Goal: Information Seeking & Learning: Find specific fact

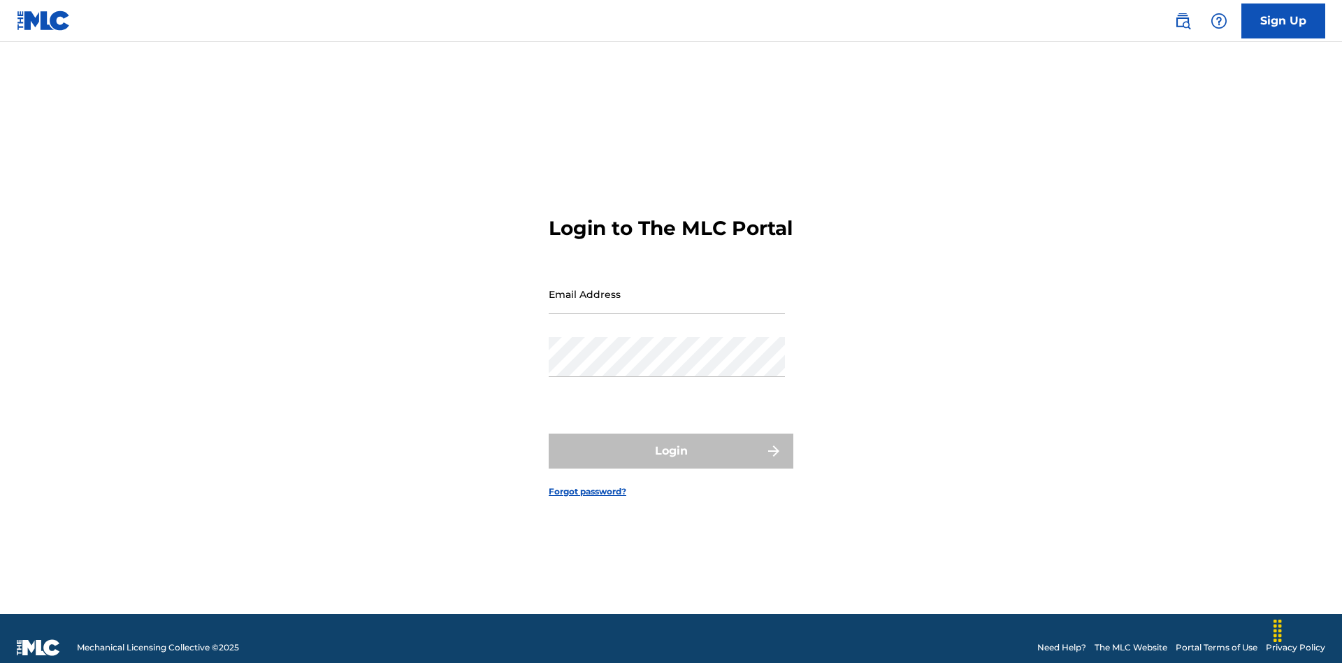
scroll to position [18, 0]
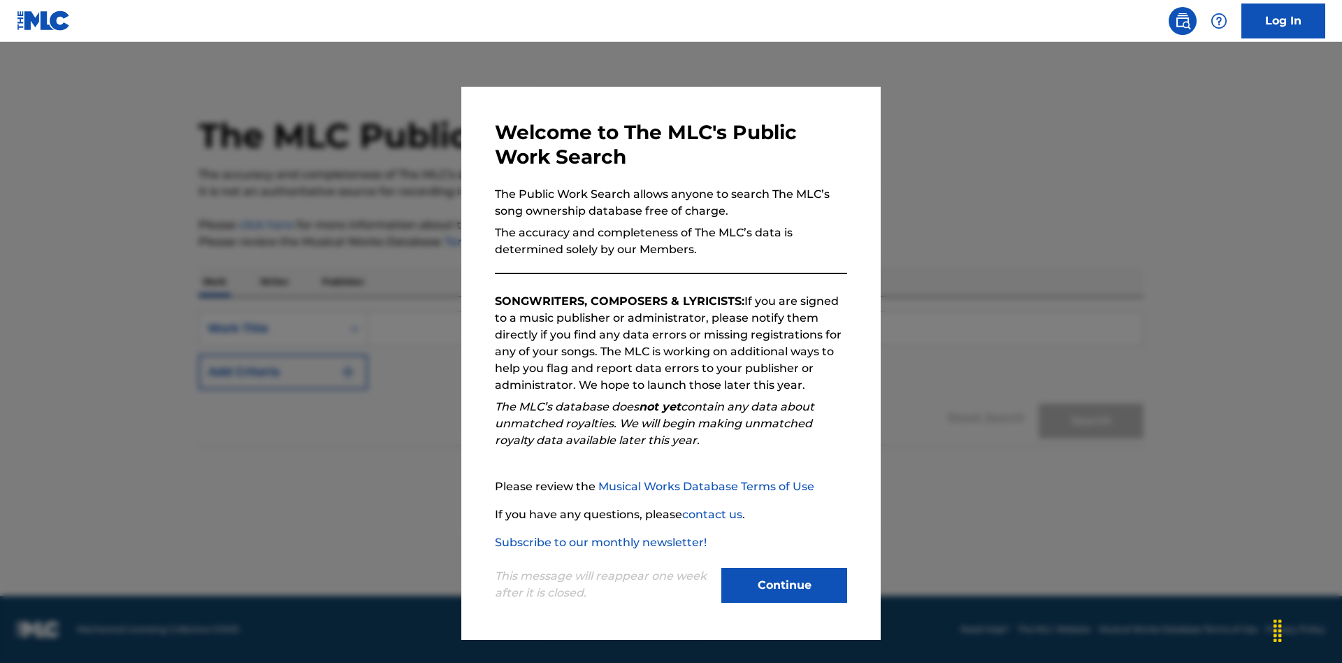
click at [784, 585] on button "Continue" at bounding box center [784, 585] width 126 height 35
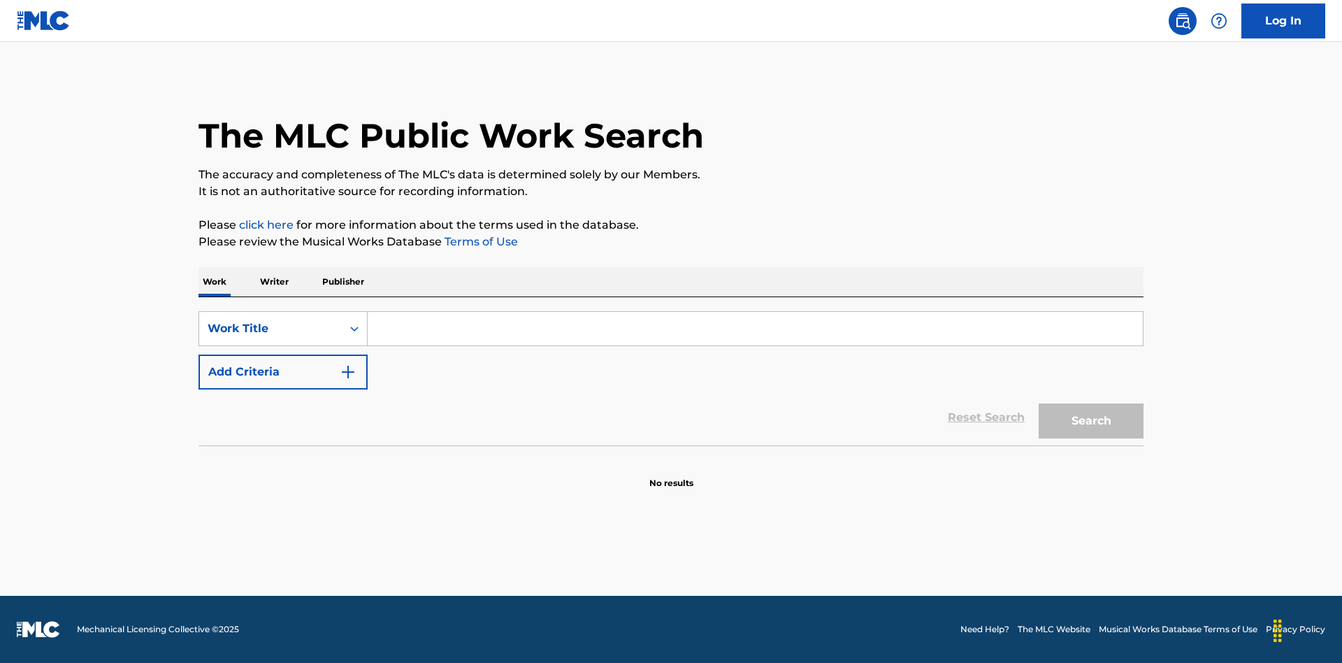
click at [342, 282] on p "Publisher" at bounding box center [343, 281] width 50 height 29
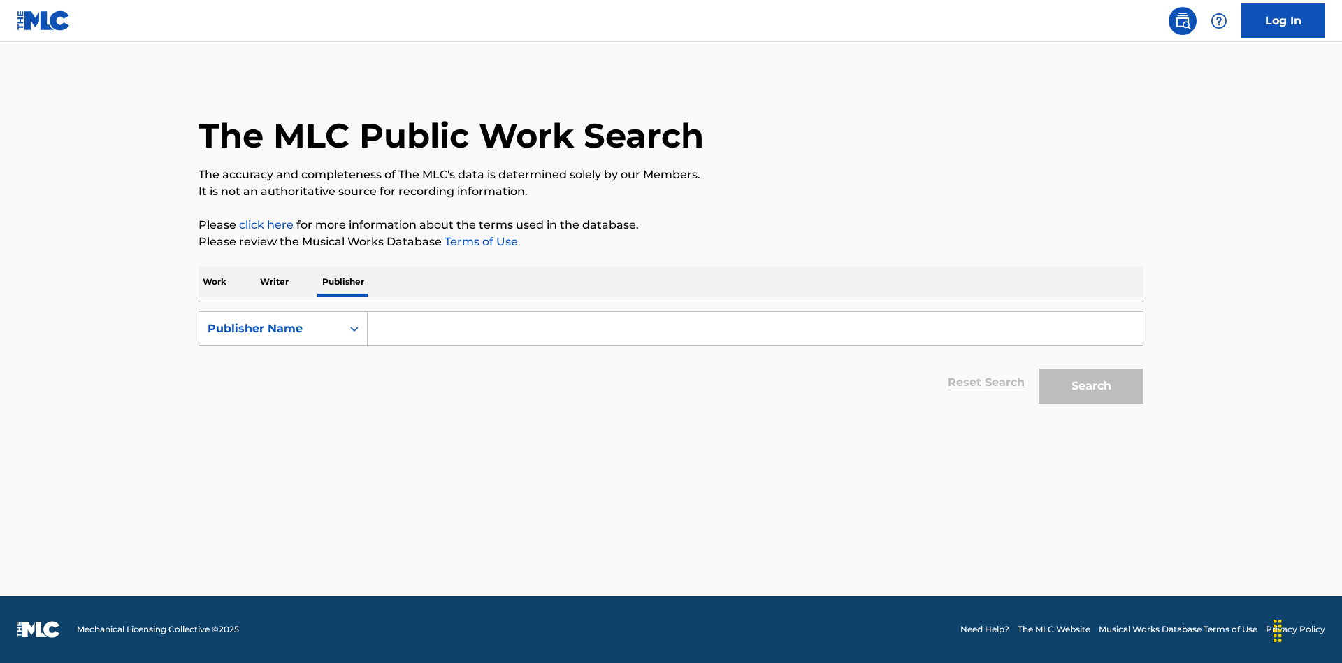
click at [755, 329] on input "Search Form" at bounding box center [755, 329] width 775 height 34
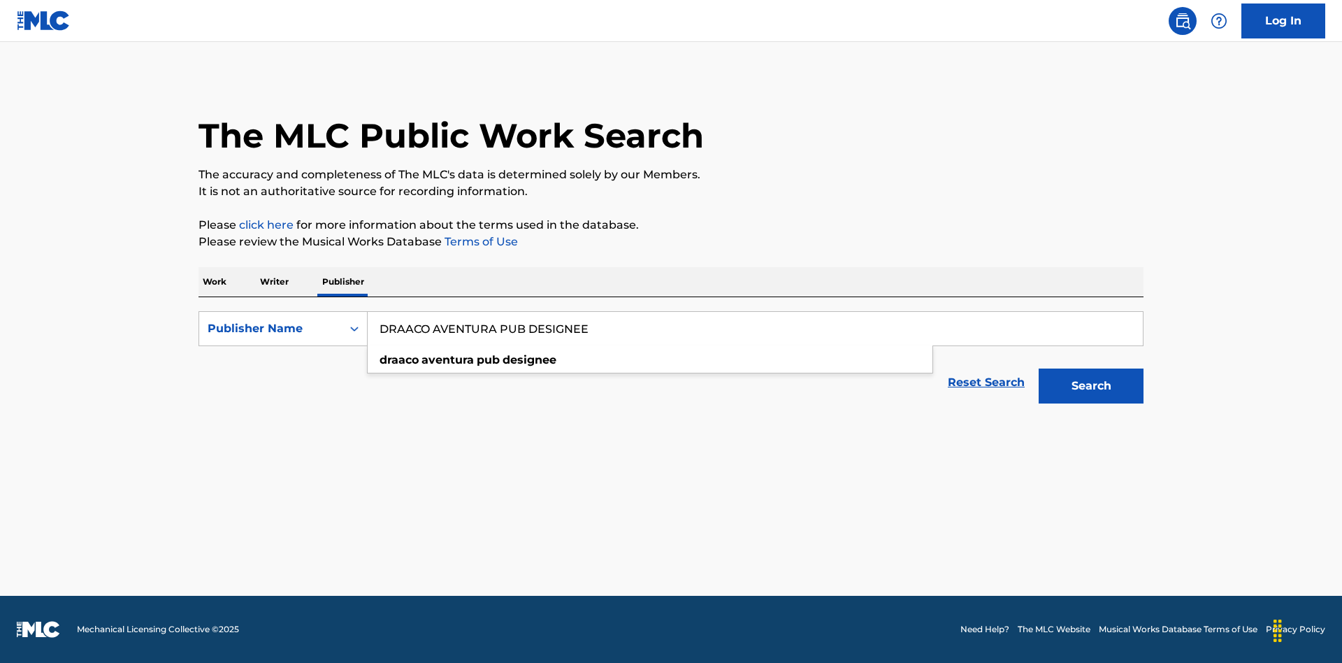
type input "DRAACO AVENTURA PUB DESIGNEE"
click at [1091, 386] on button "Search" at bounding box center [1091, 385] width 105 height 35
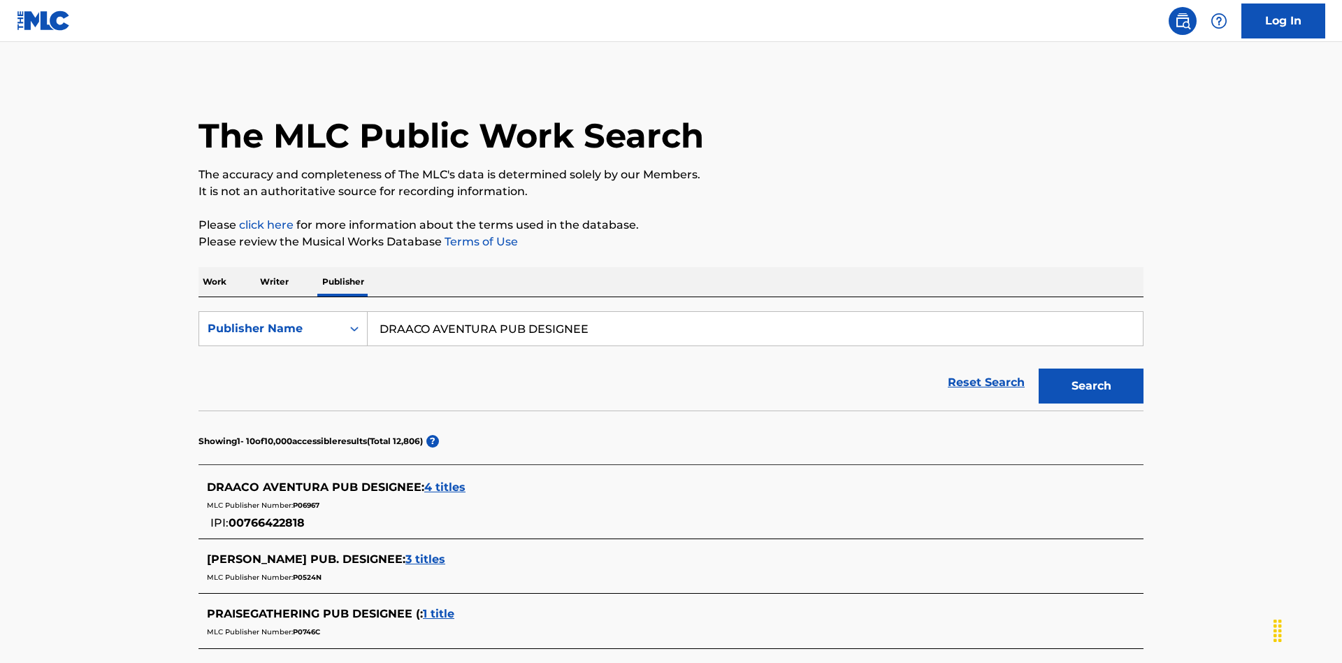
click at [445, 480] on span "4 titles" at bounding box center [444, 486] width 41 height 13
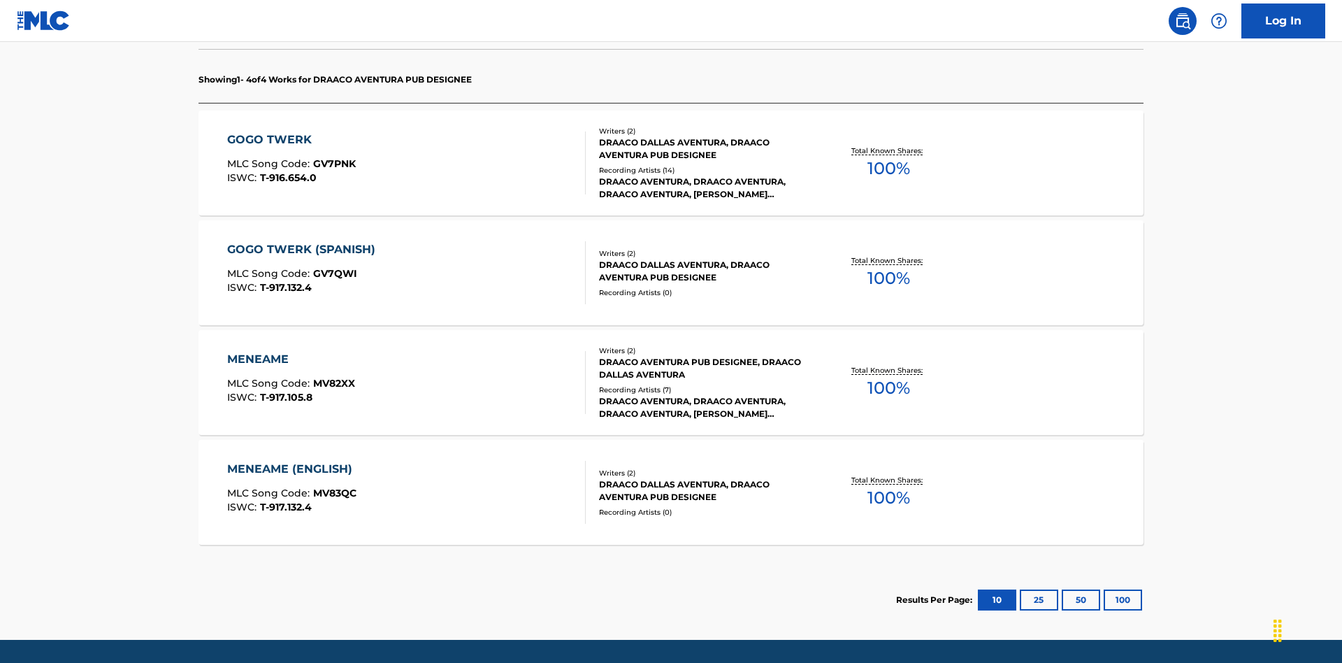
scroll to position [440, 0]
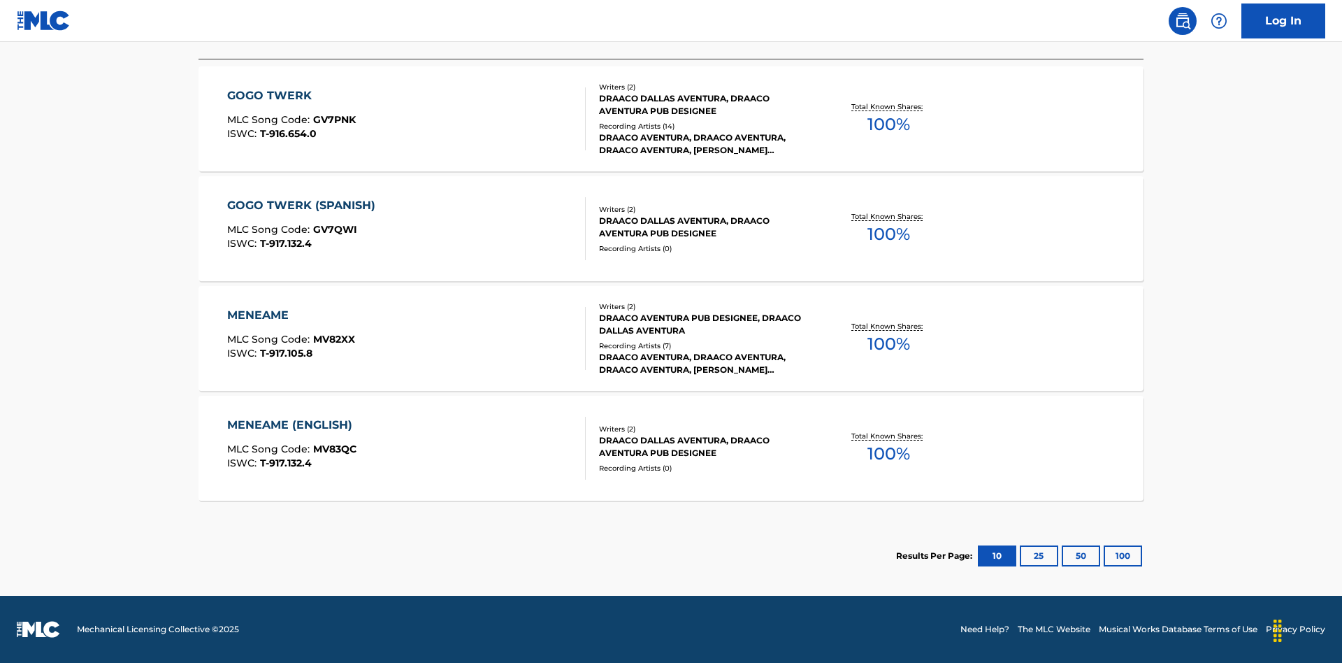
click at [1104, 556] on button "100" at bounding box center [1123, 555] width 38 height 21
click at [290, 315] on div "MENEAME" at bounding box center [291, 315] width 128 height 17
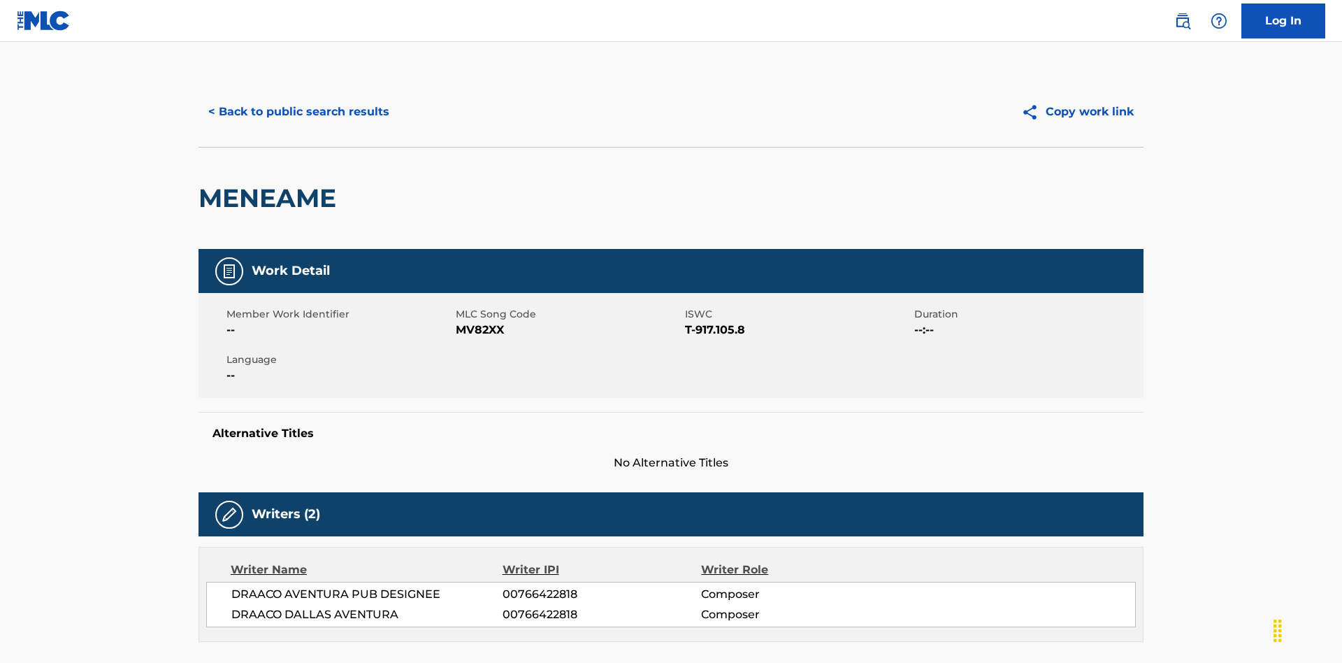
scroll to position [238, 0]
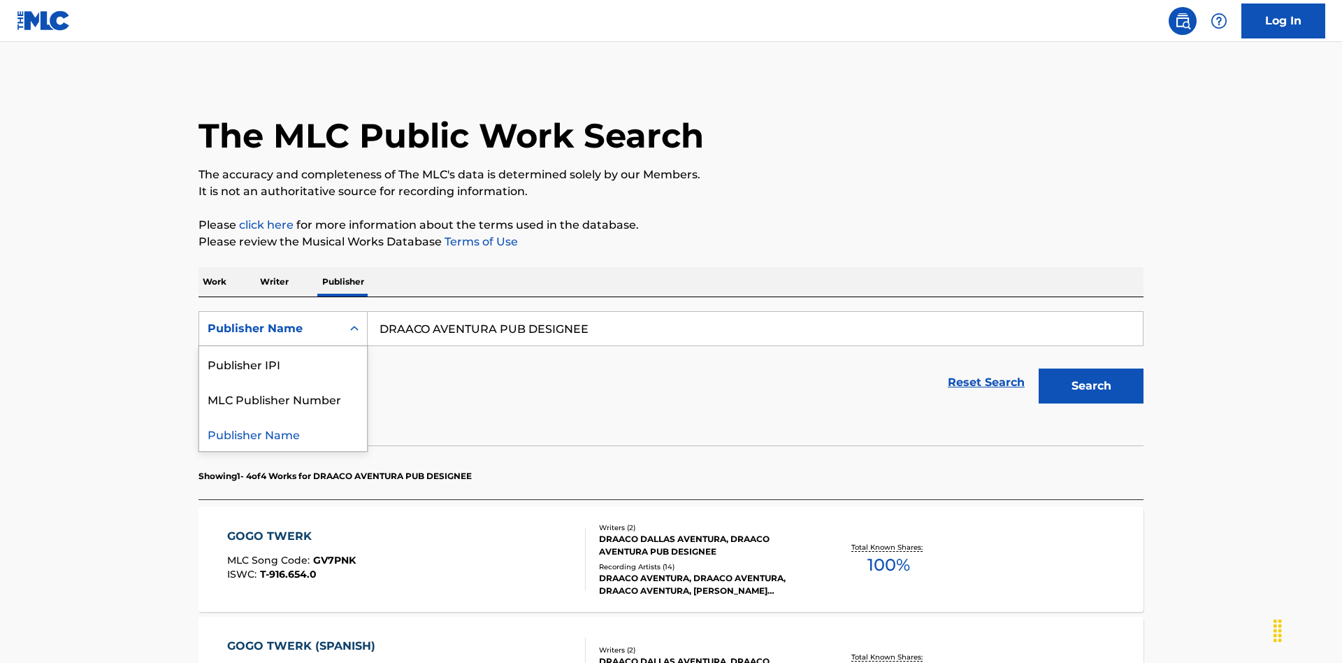
scroll to position [231, 0]
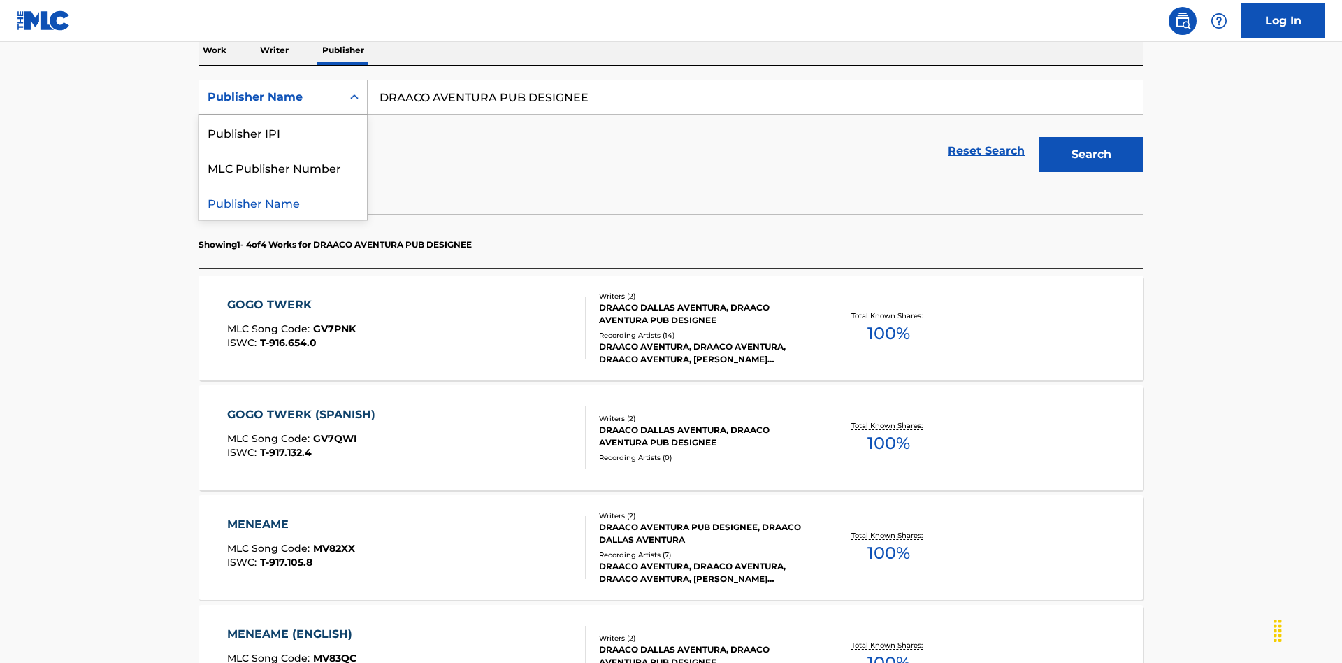
click at [283, 132] on div "Publisher IPI" at bounding box center [283, 132] width 168 height 35
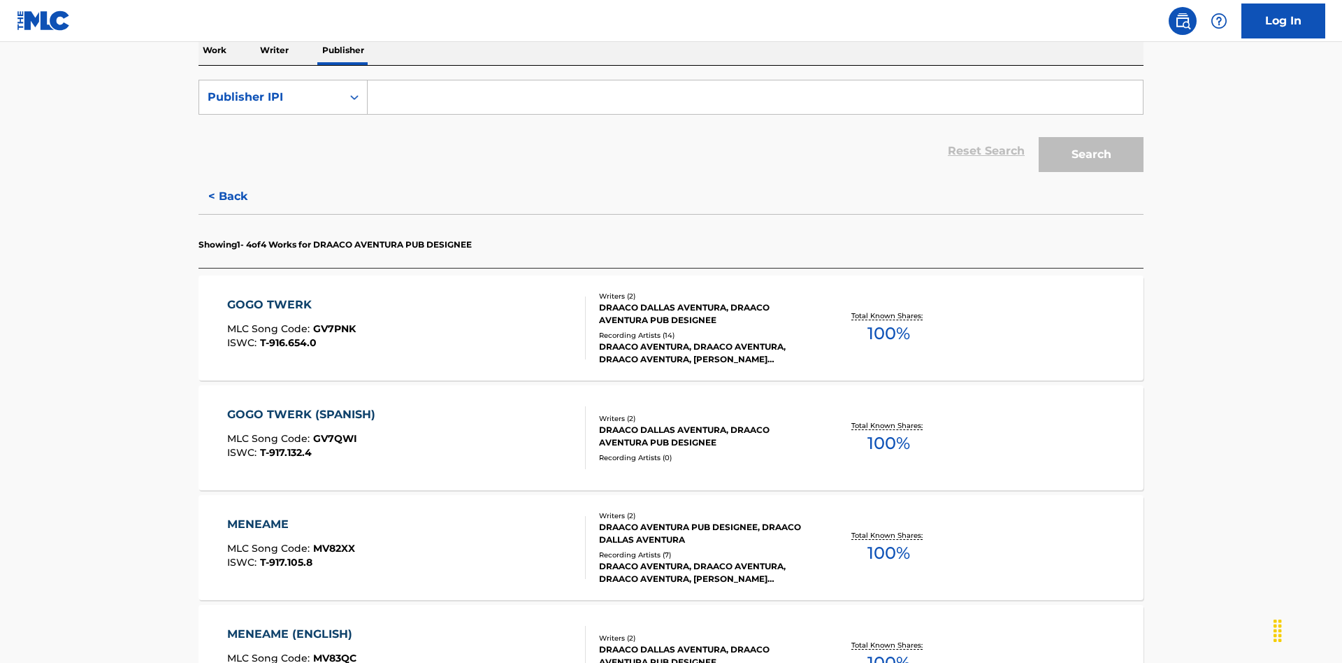
scroll to position [228, 0]
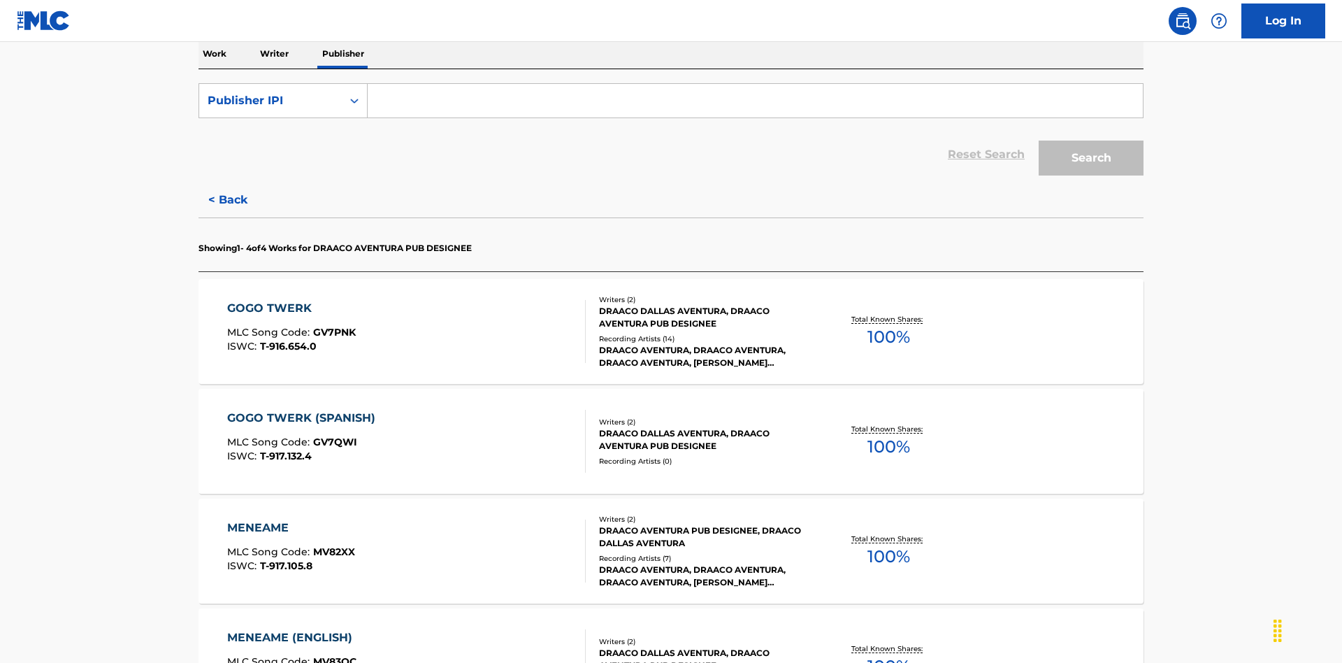
click at [755, 101] on input "Search Form" at bounding box center [755, 101] width 775 height 34
type input "00766422818"
click at [1091, 140] on button "Search" at bounding box center [1091, 157] width 105 height 35
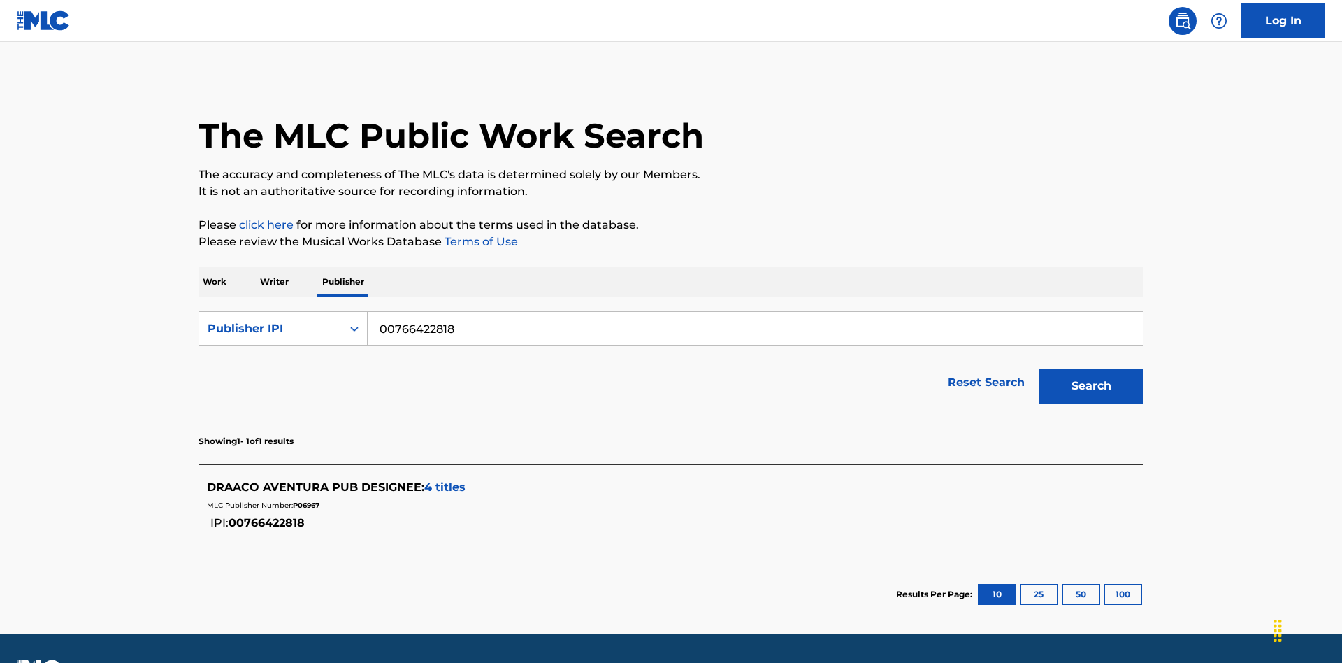
click at [445, 480] on span "4 titles" at bounding box center [444, 486] width 41 height 13
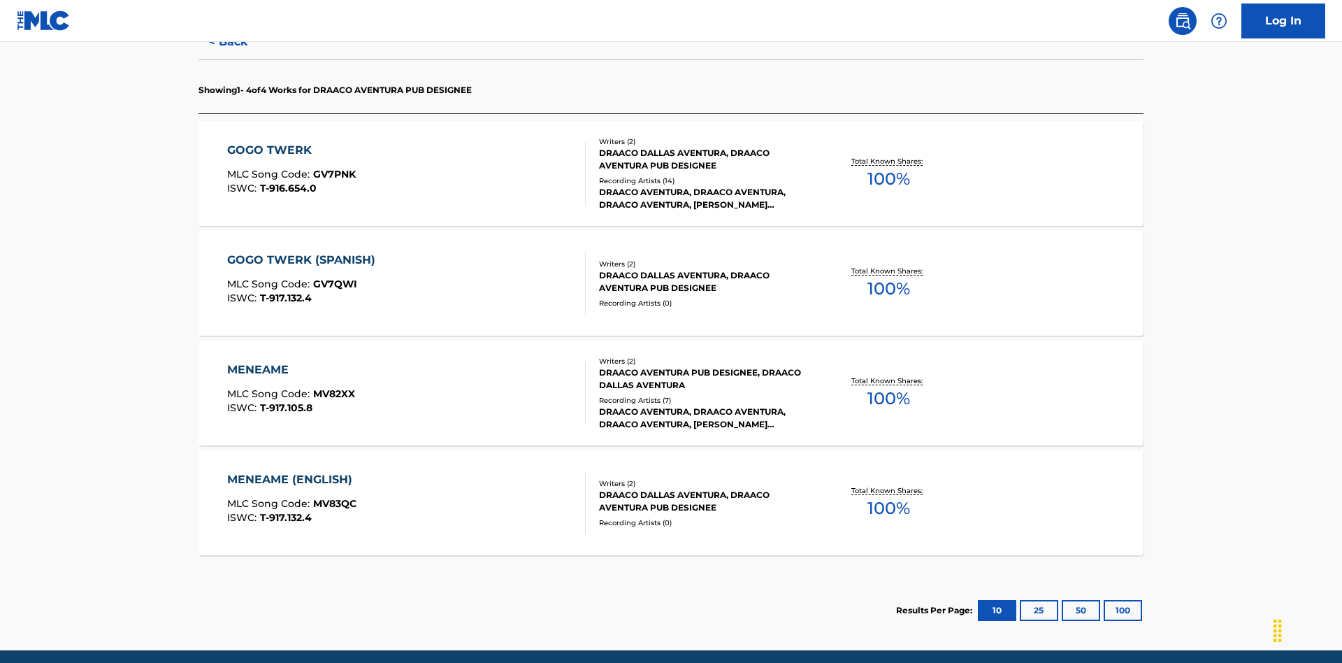
scroll to position [440, 0]
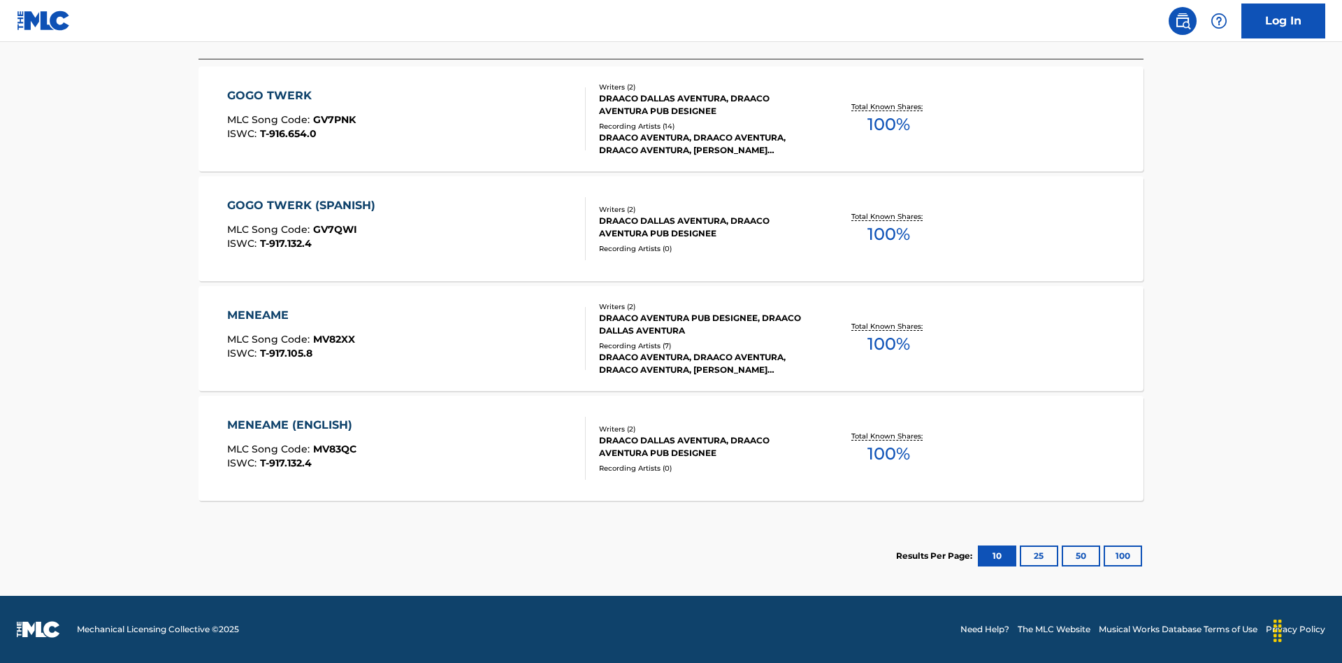
click at [290, 315] on div "MENEAME" at bounding box center [291, 315] width 128 height 17
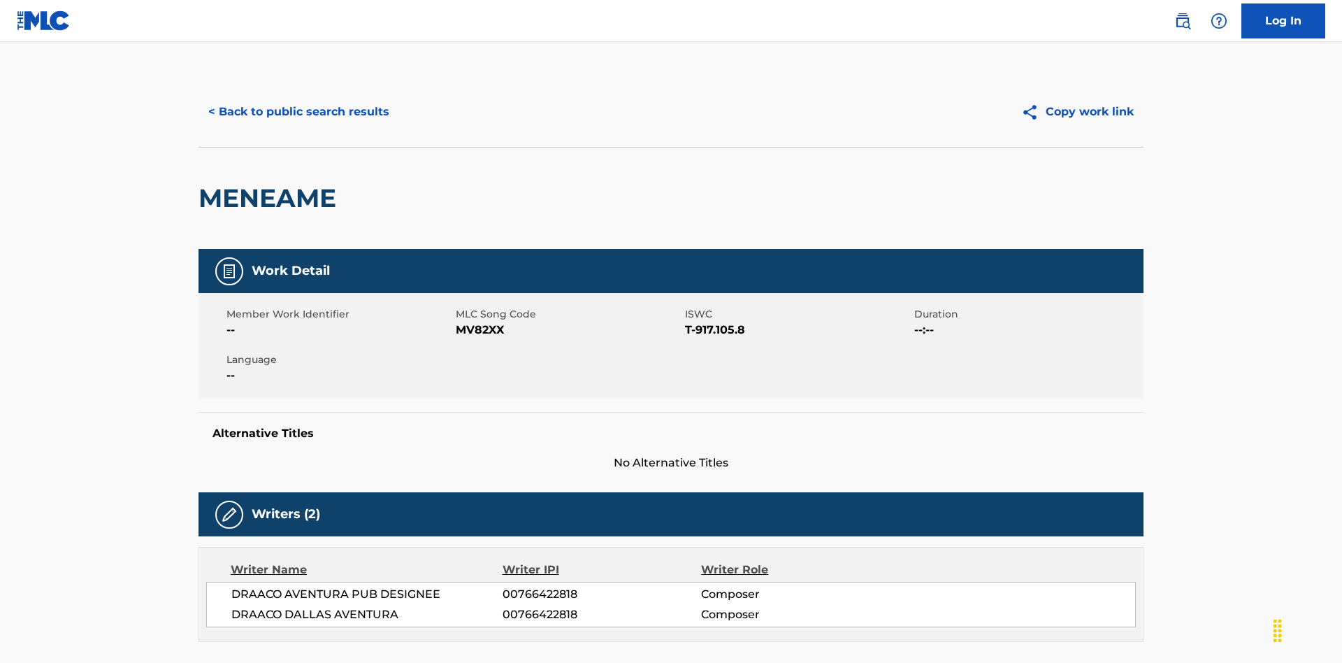
scroll to position [238, 0]
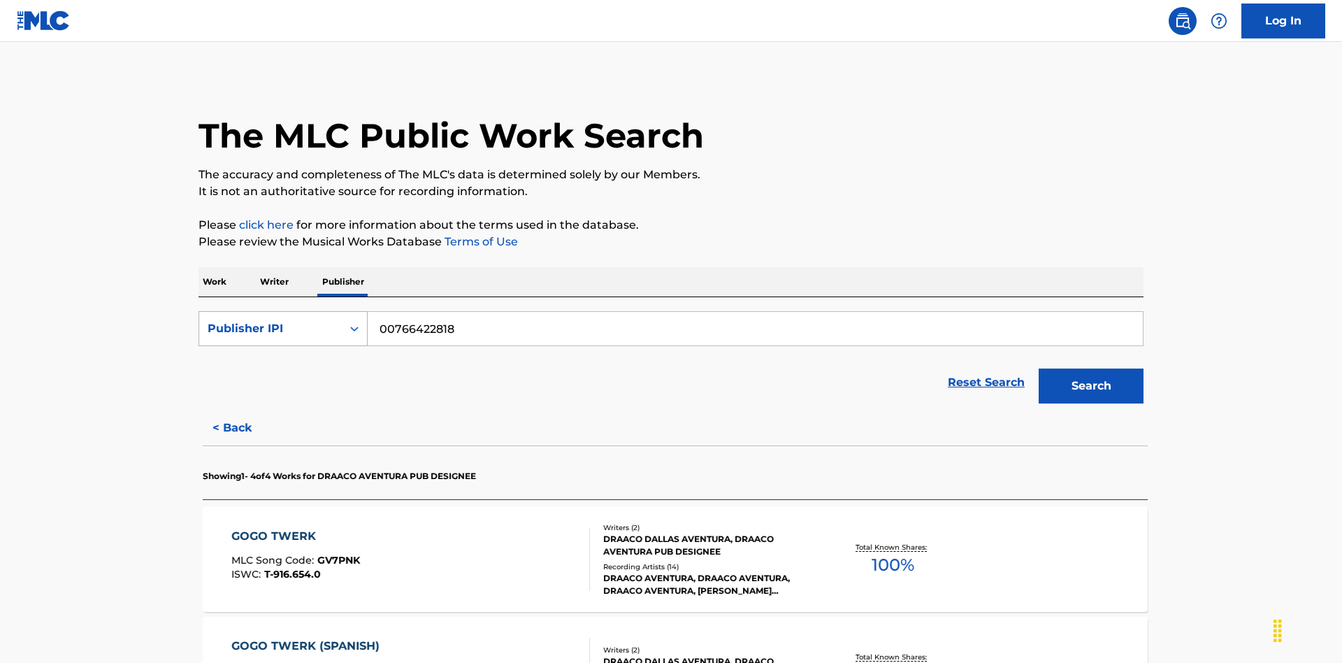
click at [271, 320] on div "Publisher IPI" at bounding box center [271, 328] width 126 height 17
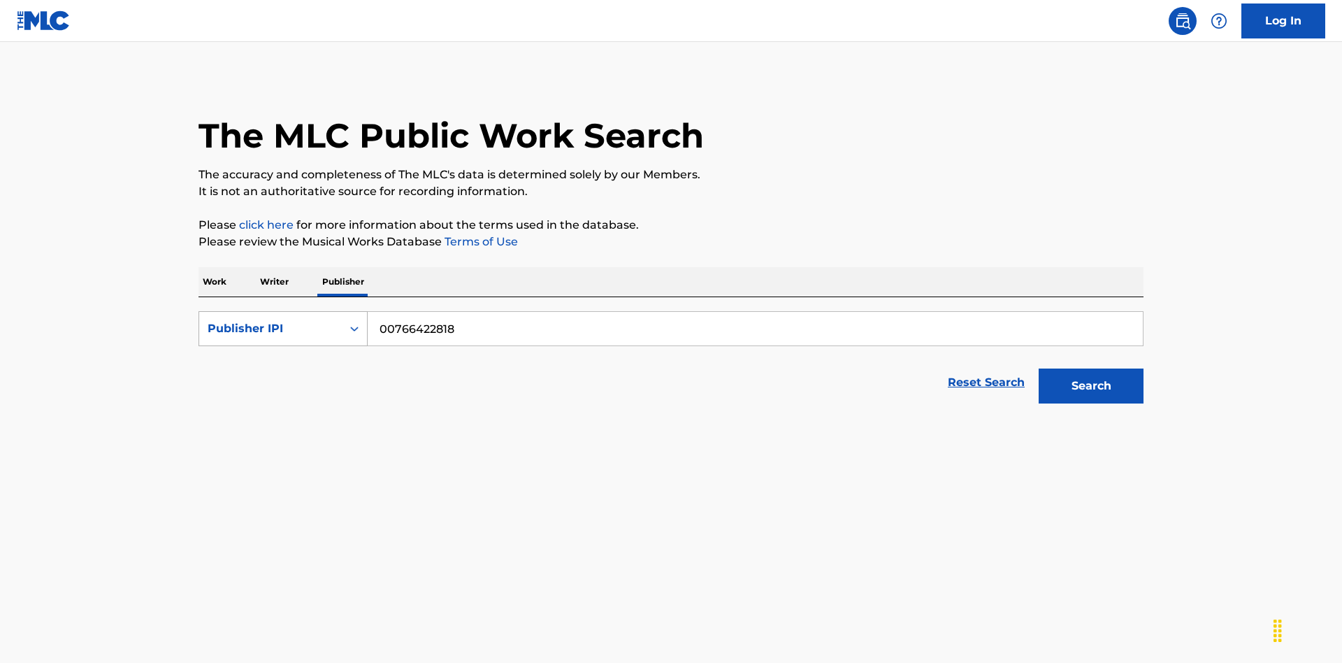
scroll to position [231, 0]
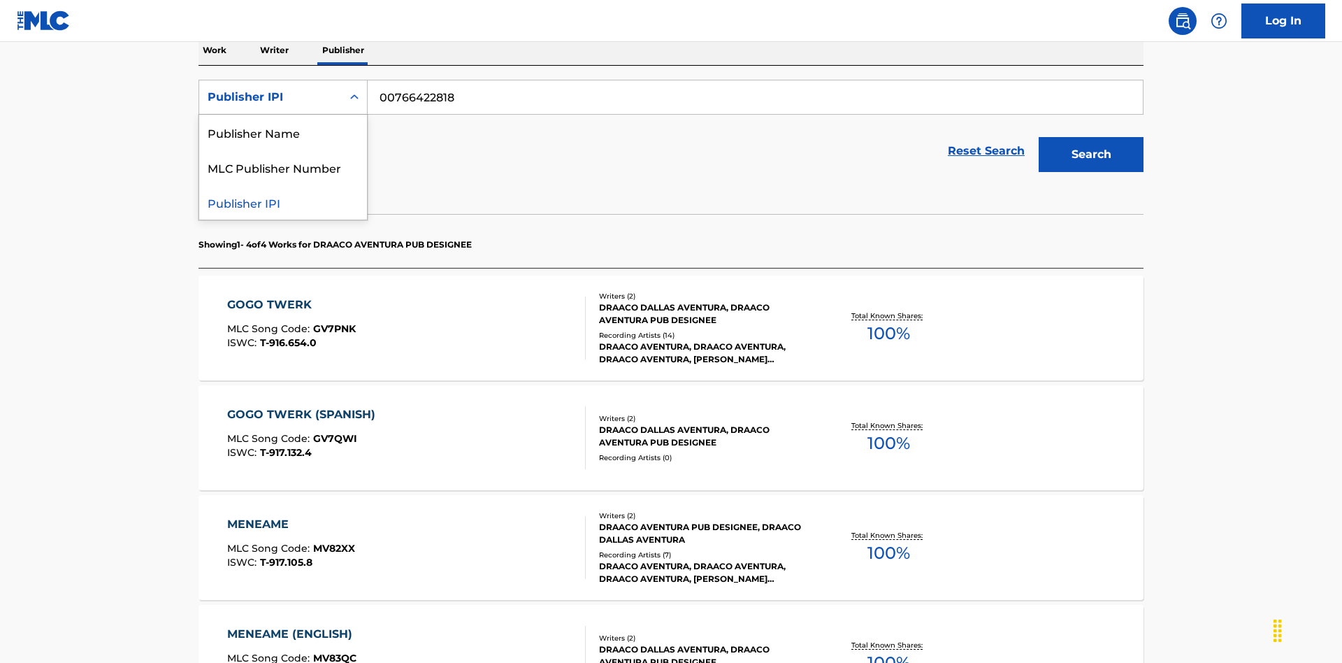
click at [283, 167] on div "MLC Publisher Number" at bounding box center [283, 167] width 168 height 35
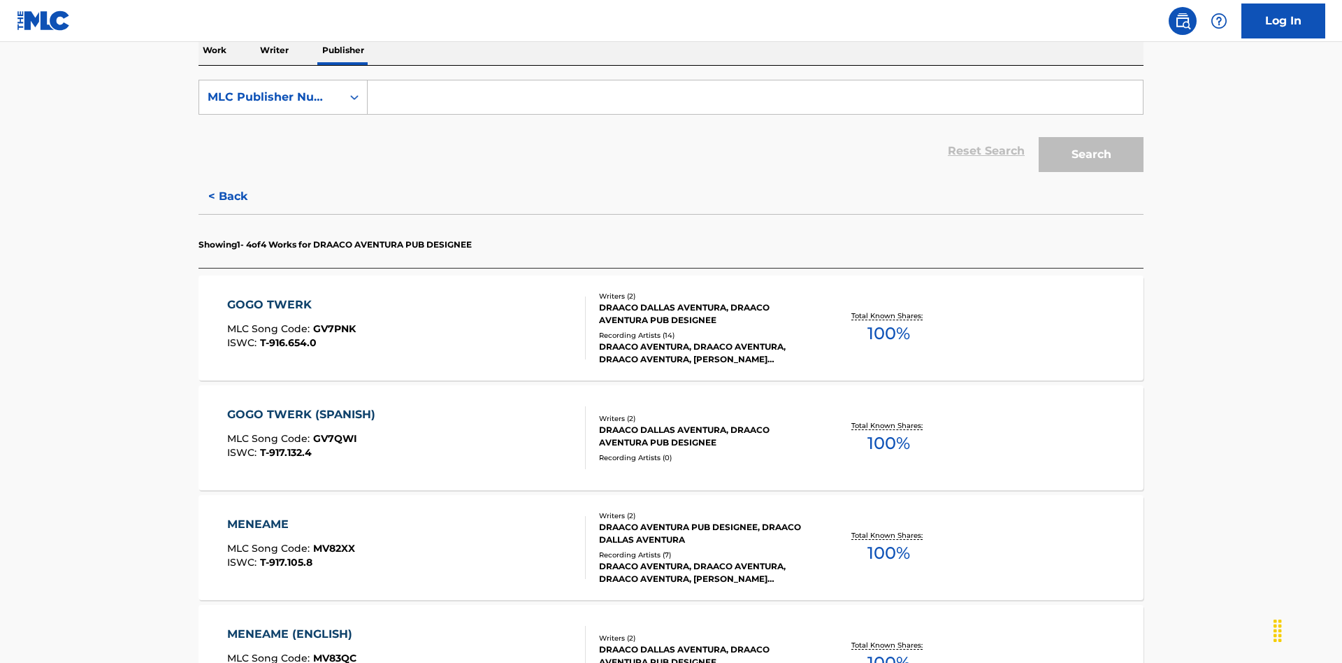
click at [755, 101] on input "Search Form" at bounding box center [755, 97] width 775 height 34
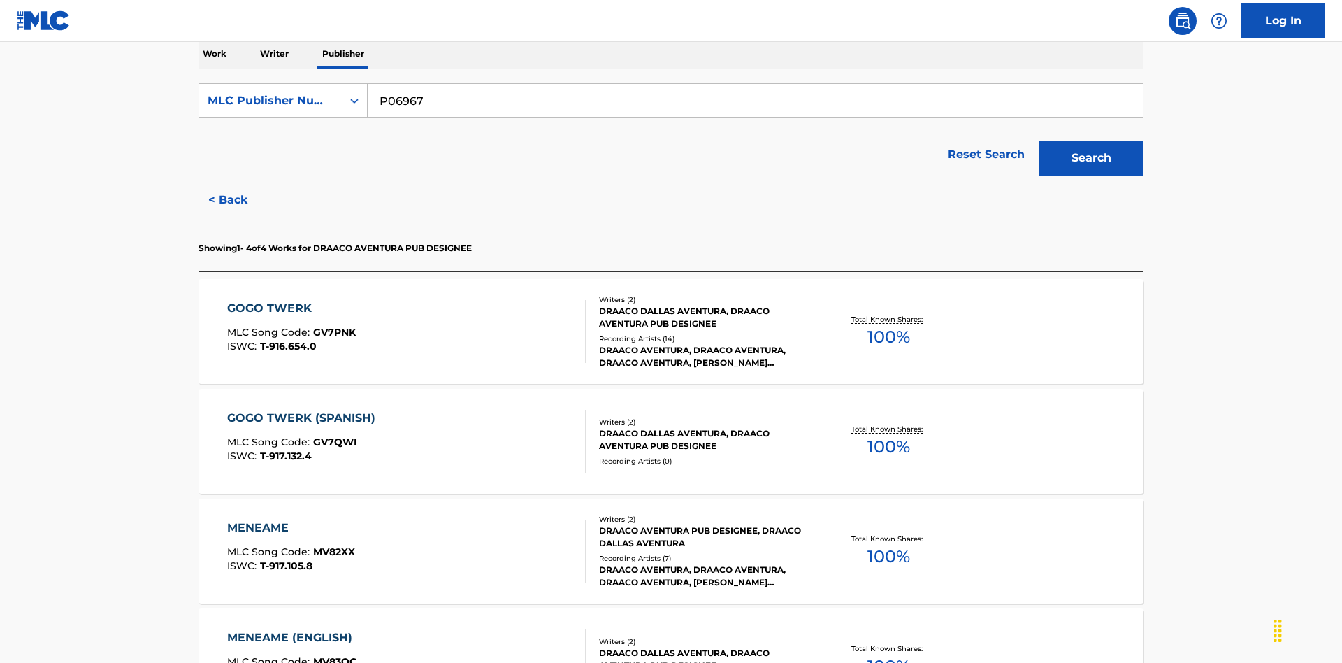
type input "P06967"
click at [1091, 140] on button "Search" at bounding box center [1091, 157] width 105 height 35
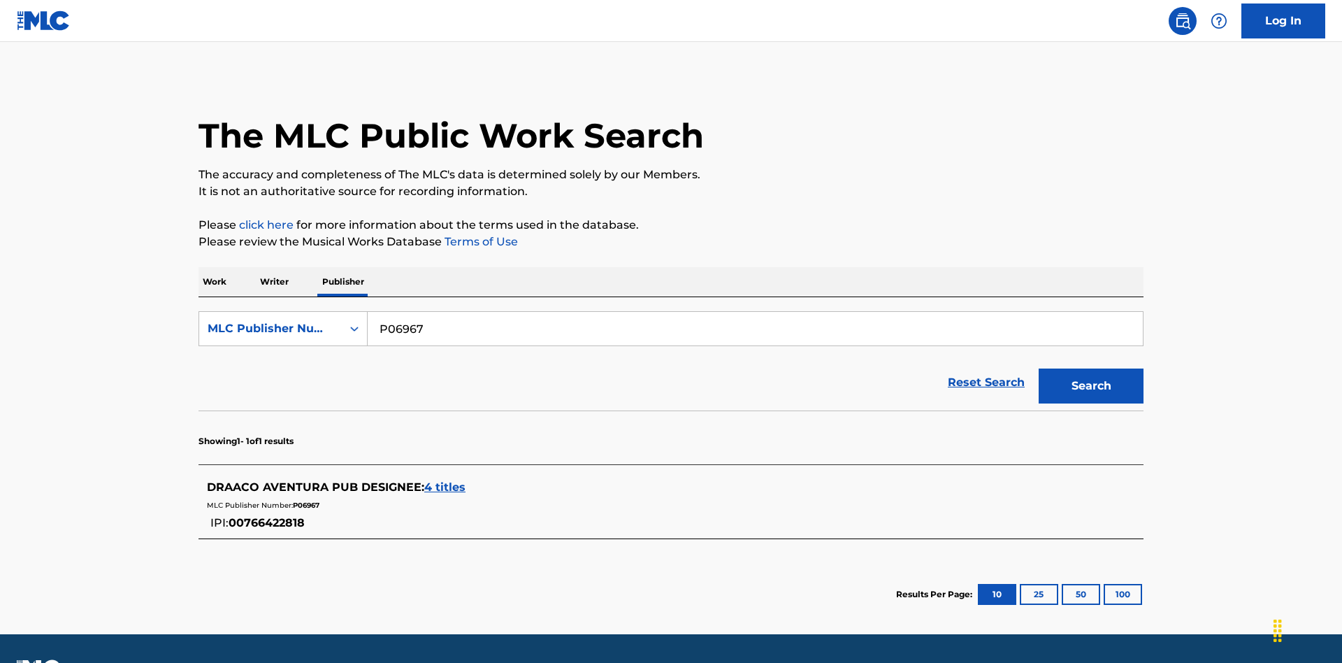
click at [445, 480] on span "4 titles" at bounding box center [444, 486] width 41 height 13
